Goal: Transaction & Acquisition: Purchase product/service

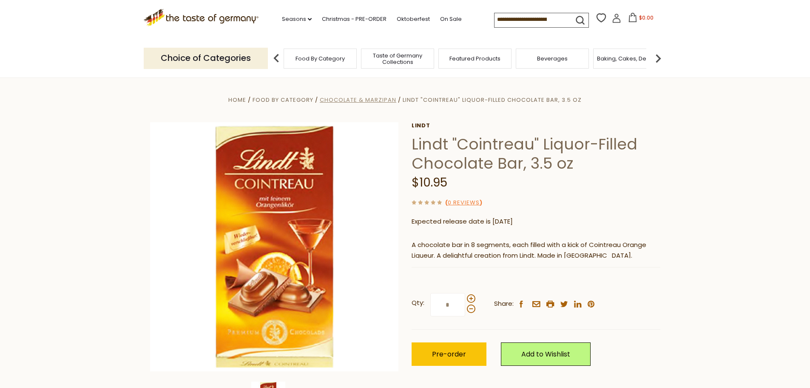
click at [347, 100] on span "Chocolate & Marzipan" at bounding box center [358, 100] width 77 height 8
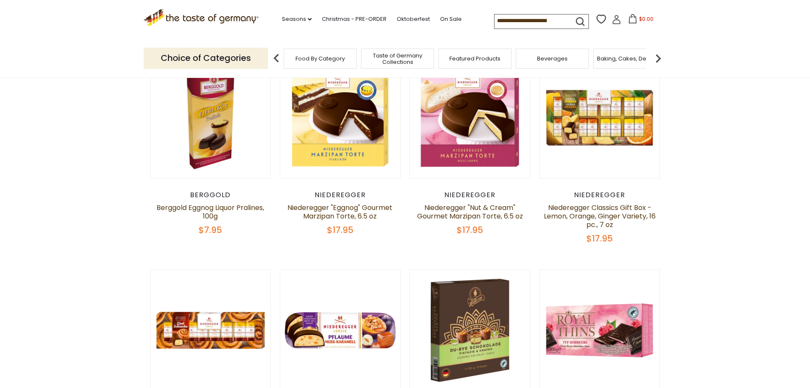
scroll to position [298, 0]
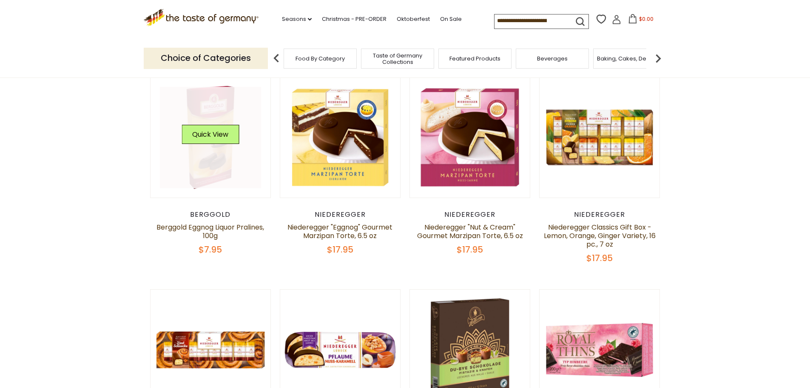
drag, startPoint x: 230, startPoint y: 135, endPoint x: 218, endPoint y: 109, distance: 28.6
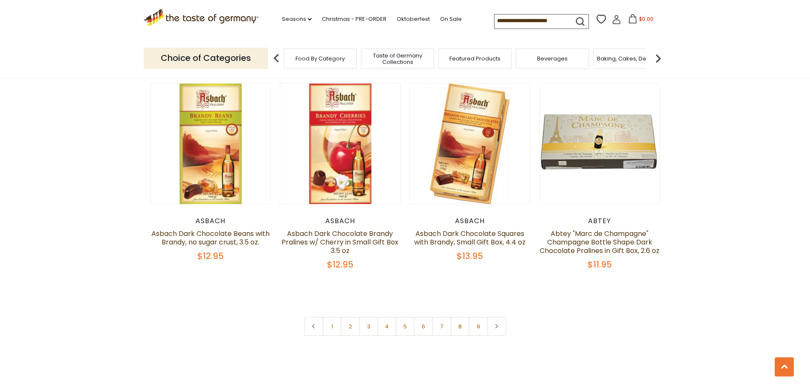
scroll to position [1999, 0]
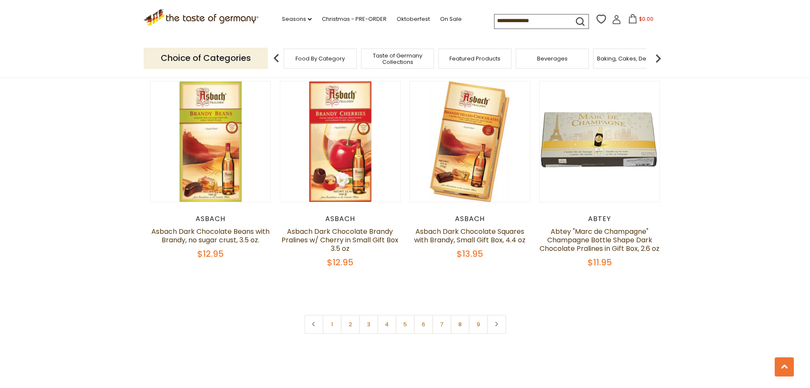
drag, startPoint x: 359, startPoint y: 321, endPoint x: 354, endPoint y: 320, distance: 4.8
click at [359, 321] on link "3" at bounding box center [368, 323] width 19 height 19
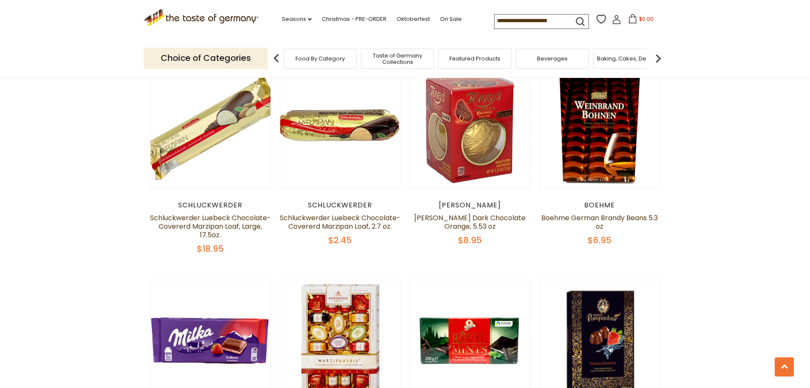
scroll to position [1399, 0]
